Goal: Information Seeking & Learning: Understand process/instructions

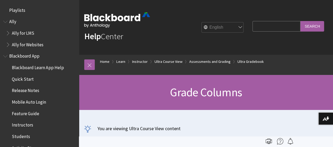
scroll to position [738, 0]
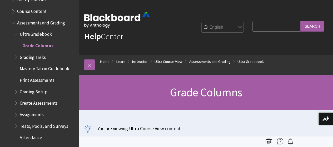
click at [273, 27] on input "Search Query" at bounding box center [277, 26] width 48 height 10
click at [22, 99] on span "Create Assessments" at bounding box center [39, 102] width 38 height 7
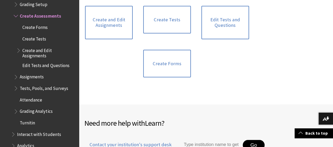
scroll to position [104, 0]
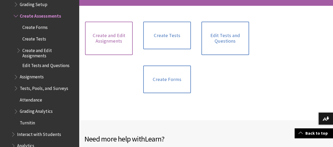
click at [94, 47] on link "Create and Edit Assignments" at bounding box center [109, 38] width 48 height 33
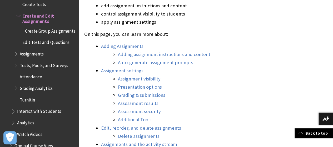
scroll to position [263, 0]
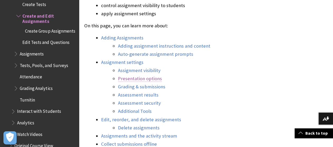
click at [145, 81] on link "Presentation options" at bounding box center [140, 79] width 44 height 6
click at [153, 79] on link "Presentation options" at bounding box center [140, 79] width 44 height 6
click at [138, 78] on link "Presentation options" at bounding box center [140, 79] width 44 height 6
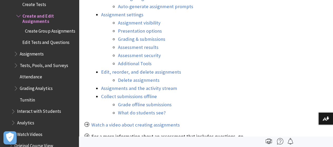
scroll to position [316, 0]
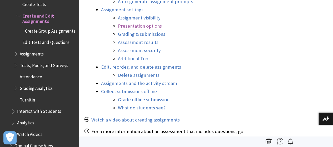
click at [139, 23] on link "Presentation options" at bounding box center [140, 26] width 44 height 6
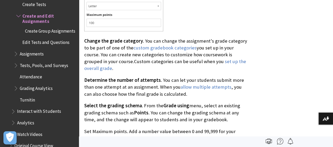
scroll to position [2266, 0]
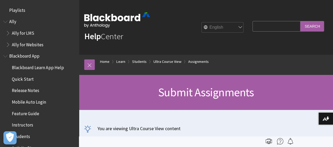
scroll to position [727, 0]
